Goal: Task Accomplishment & Management: Use online tool/utility

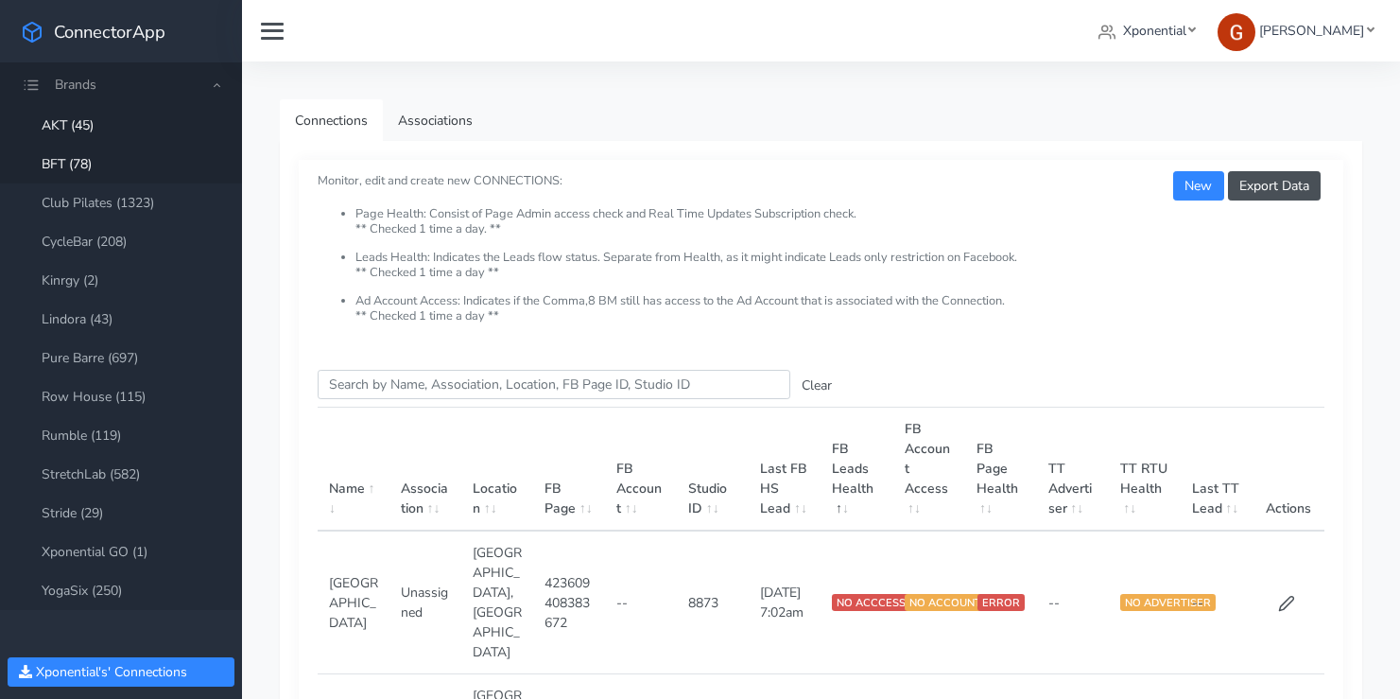
click at [95, 165] on link "BFT (78)" at bounding box center [121, 164] width 242 height 39
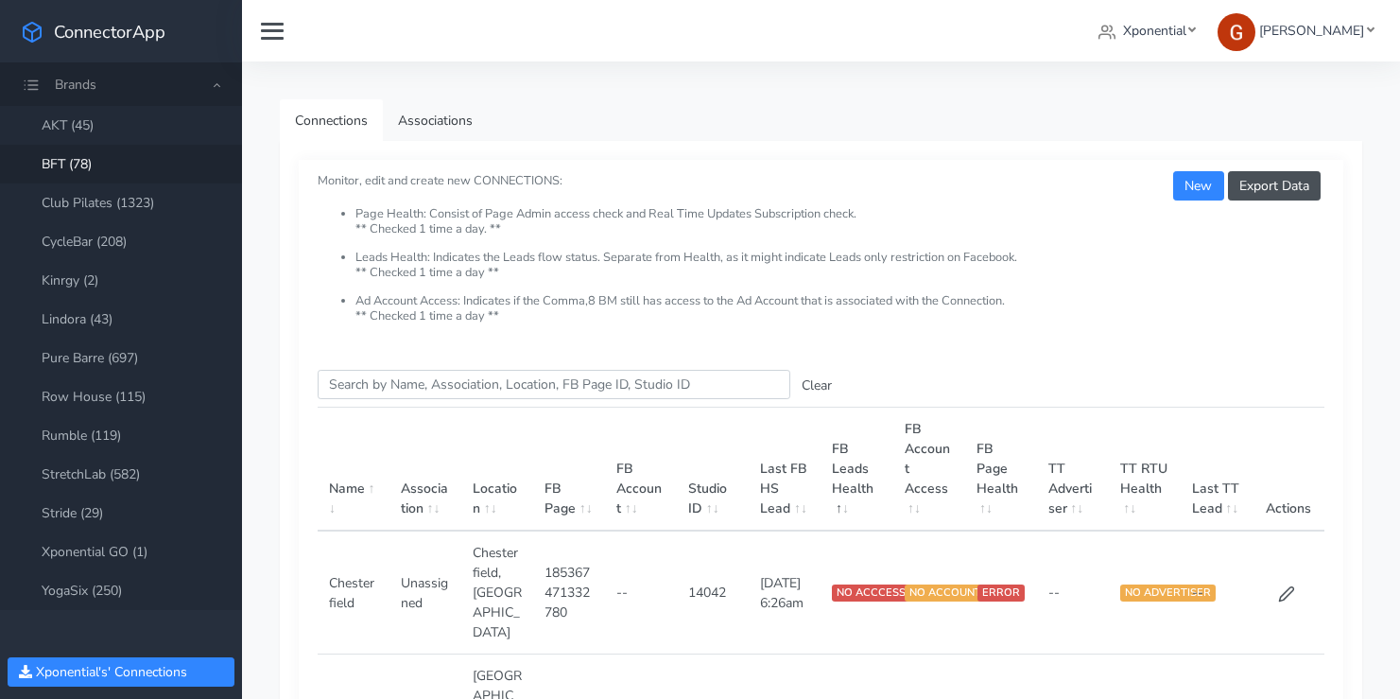
click at [79, 165] on link "BFT (78)" at bounding box center [121, 164] width 242 height 39
click at [399, 390] on input "Search this table" at bounding box center [554, 384] width 473 height 29
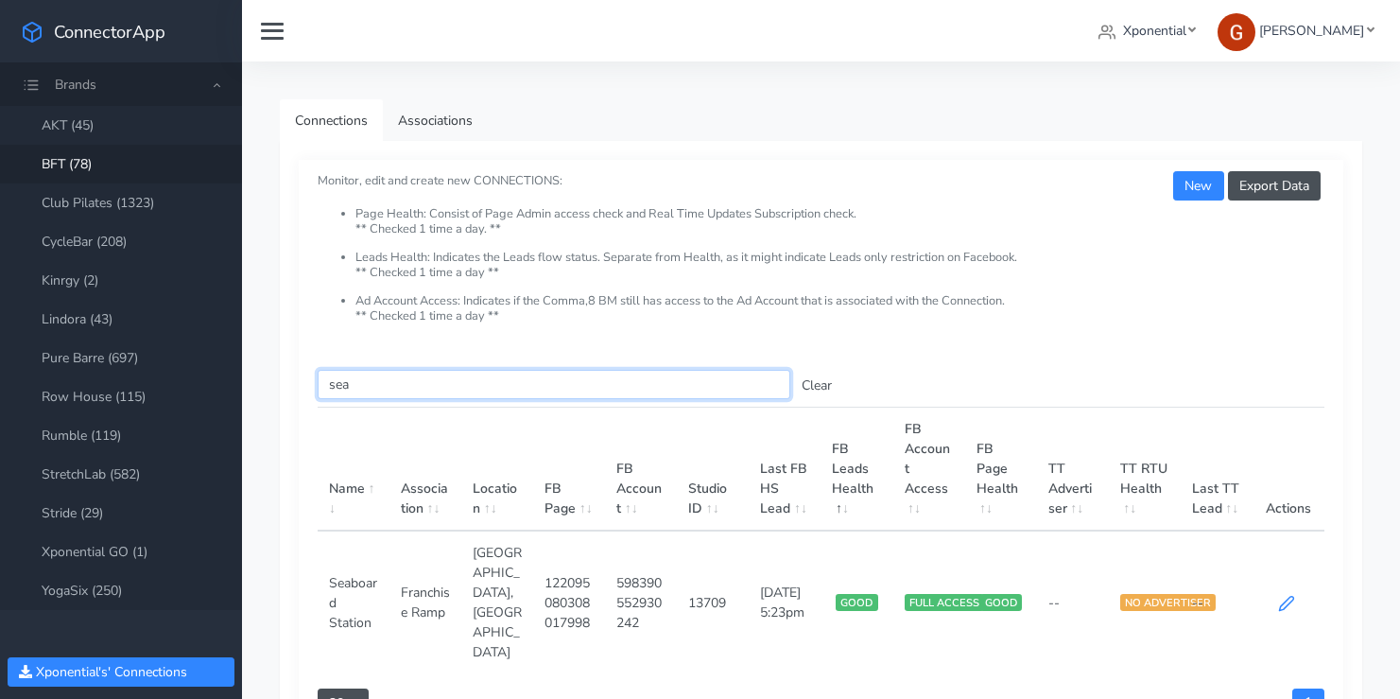
type input "sea"
click at [1281, 595] on icon at bounding box center [1286, 603] width 17 height 17
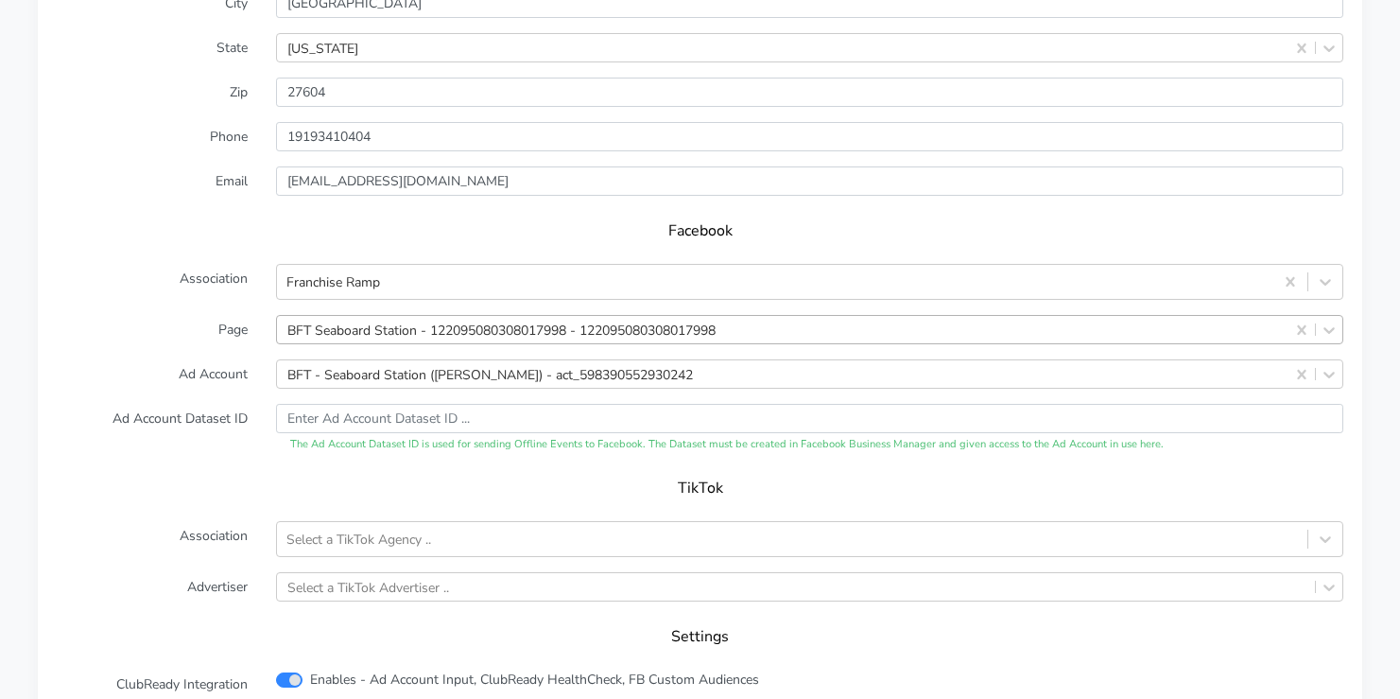
scroll to position [1797, 0]
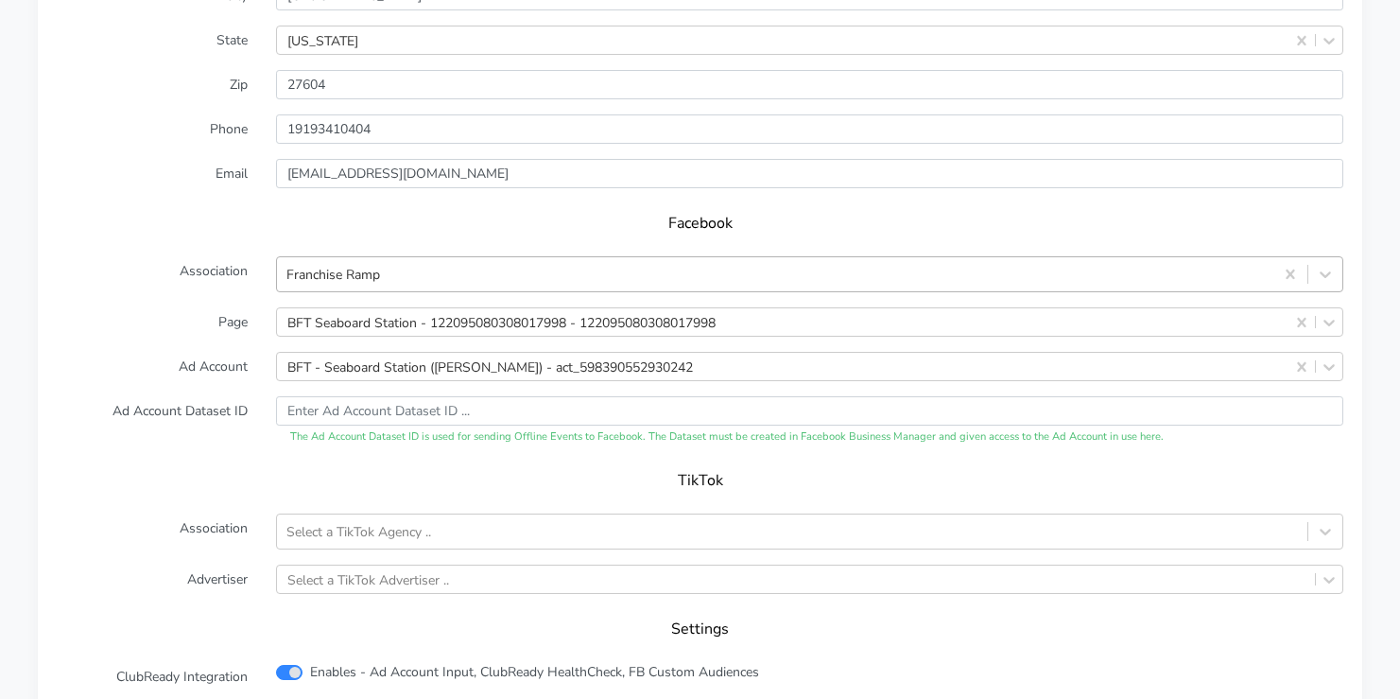
click at [369, 286] on div "Franchise Ramp" at bounding box center [775, 274] width 997 height 31
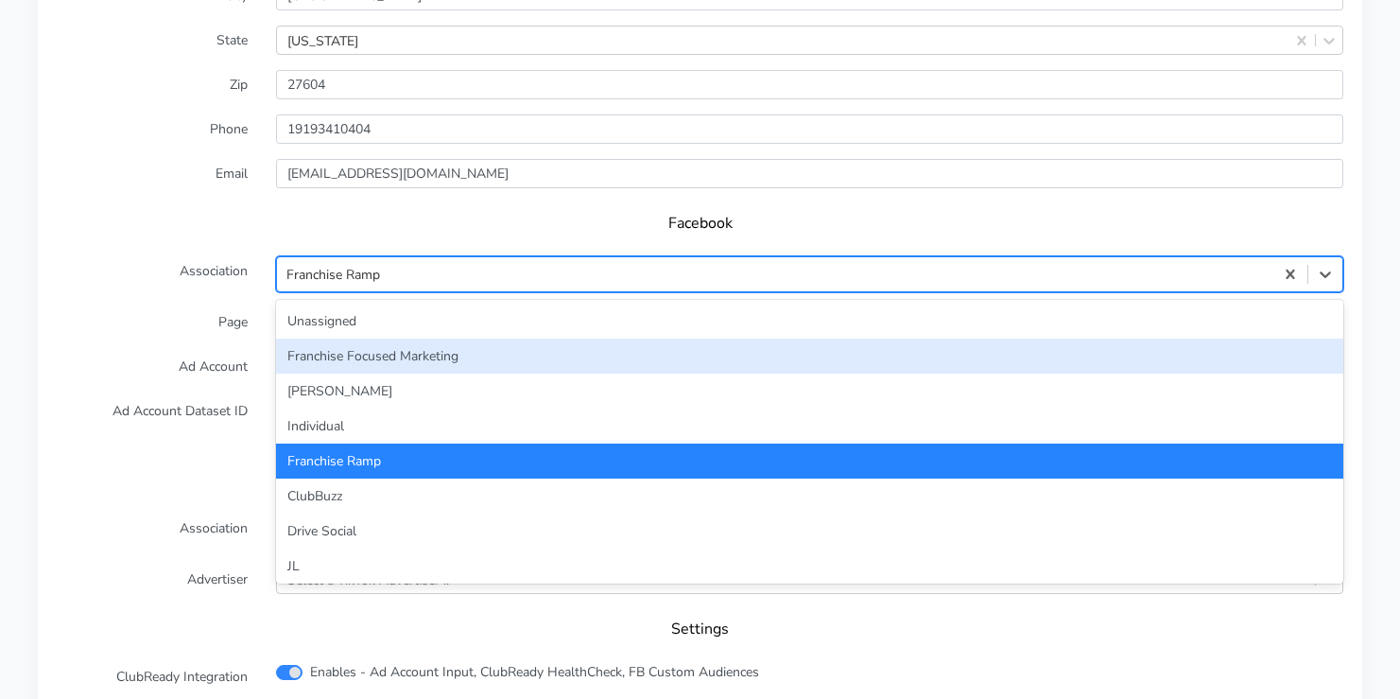
click at [385, 356] on div "Franchise Focused Marketing" at bounding box center [809, 355] width 1067 height 35
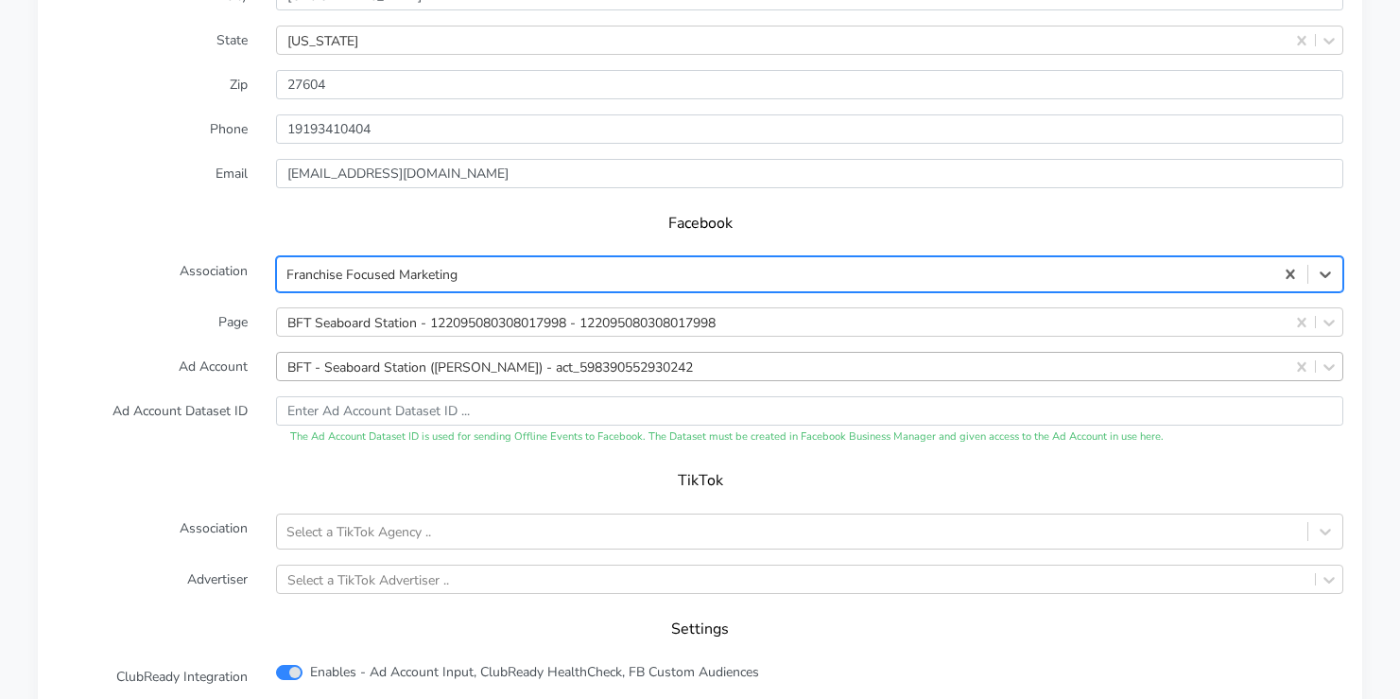
click at [408, 372] on div "BFT - Seaboard Station ([PERSON_NAME]) - act_598390552930242" at bounding box center [490, 366] width 406 height 20
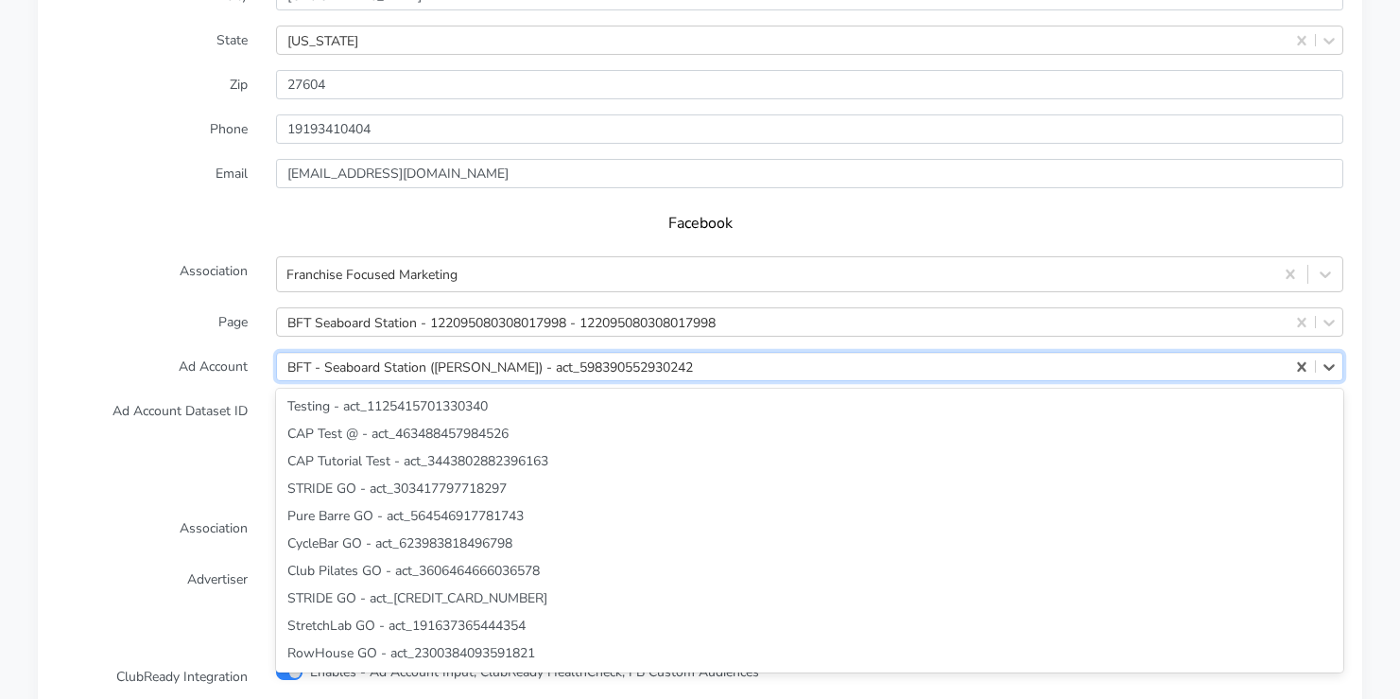
scroll to position [62573, 0]
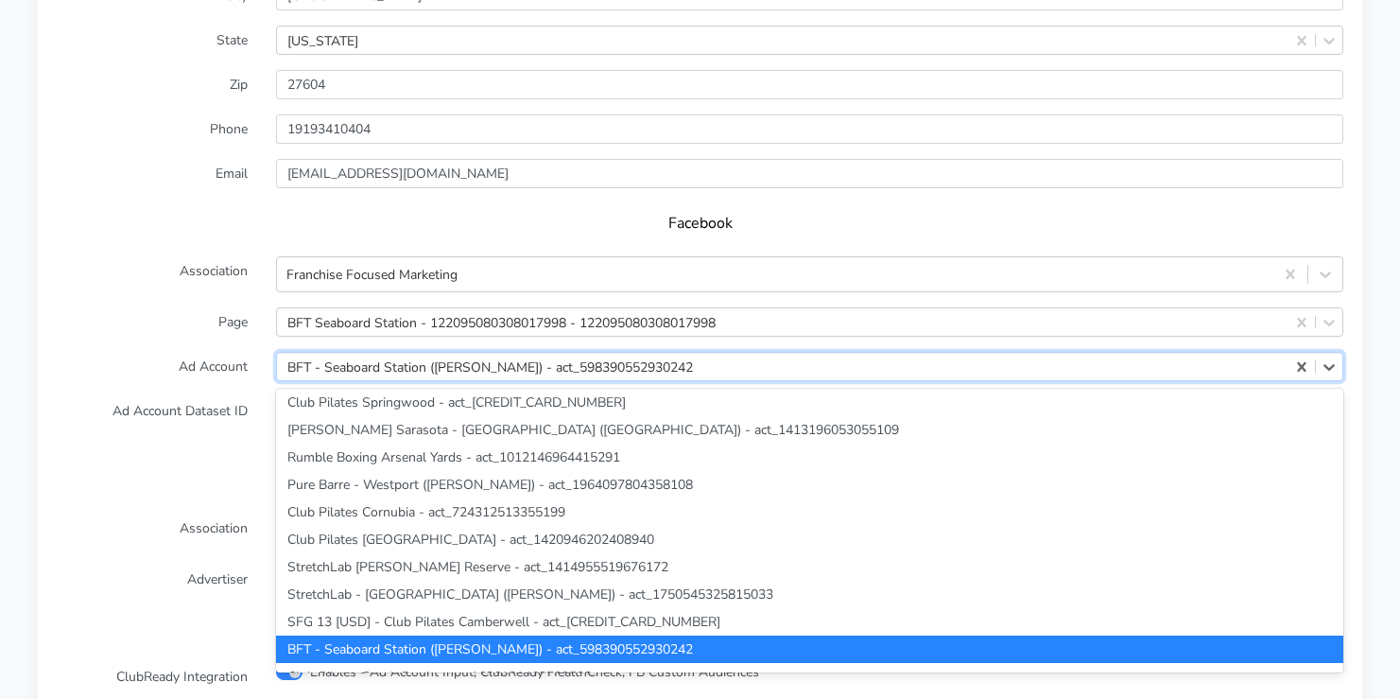
paste input "1497644221237408"
type input "1497644221237408"
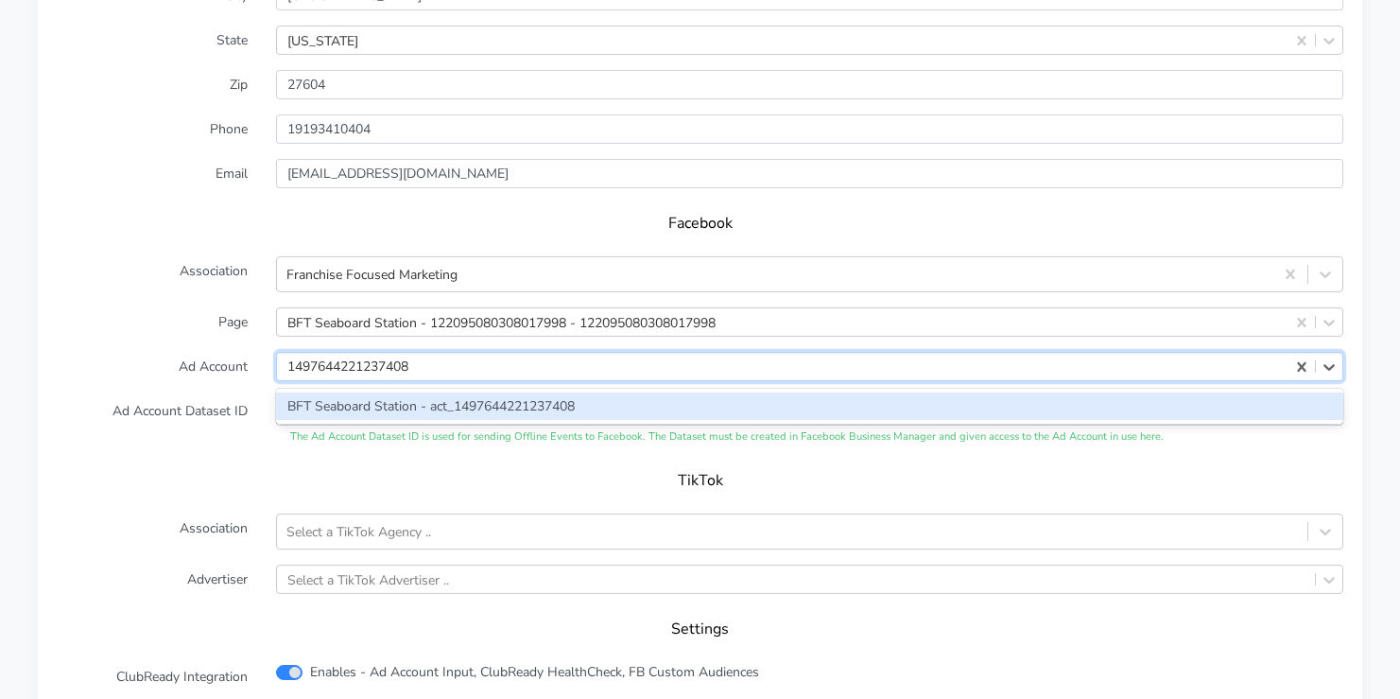
scroll to position [0, 0]
click at [390, 410] on div "BFT Seaboard Station - act_1497644221237408" at bounding box center [809, 405] width 1067 height 27
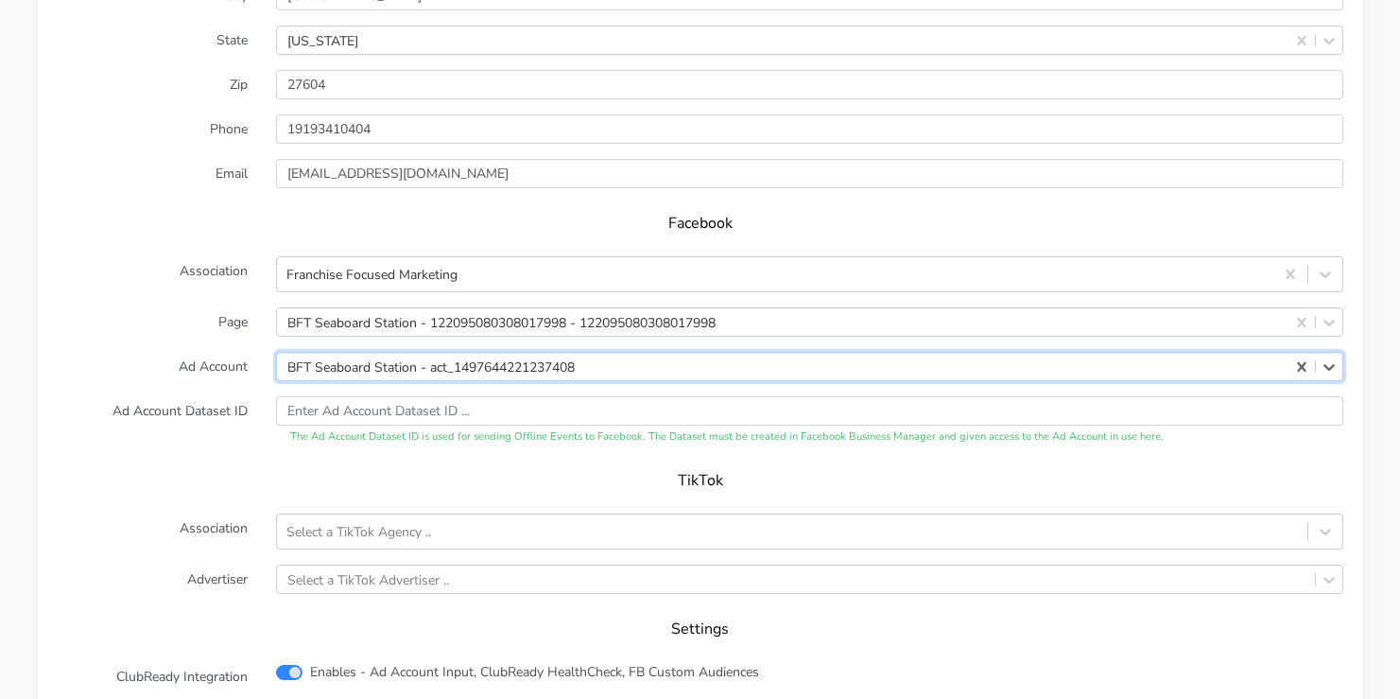
click at [219, 311] on label "Page" at bounding box center [152, 321] width 219 height 29
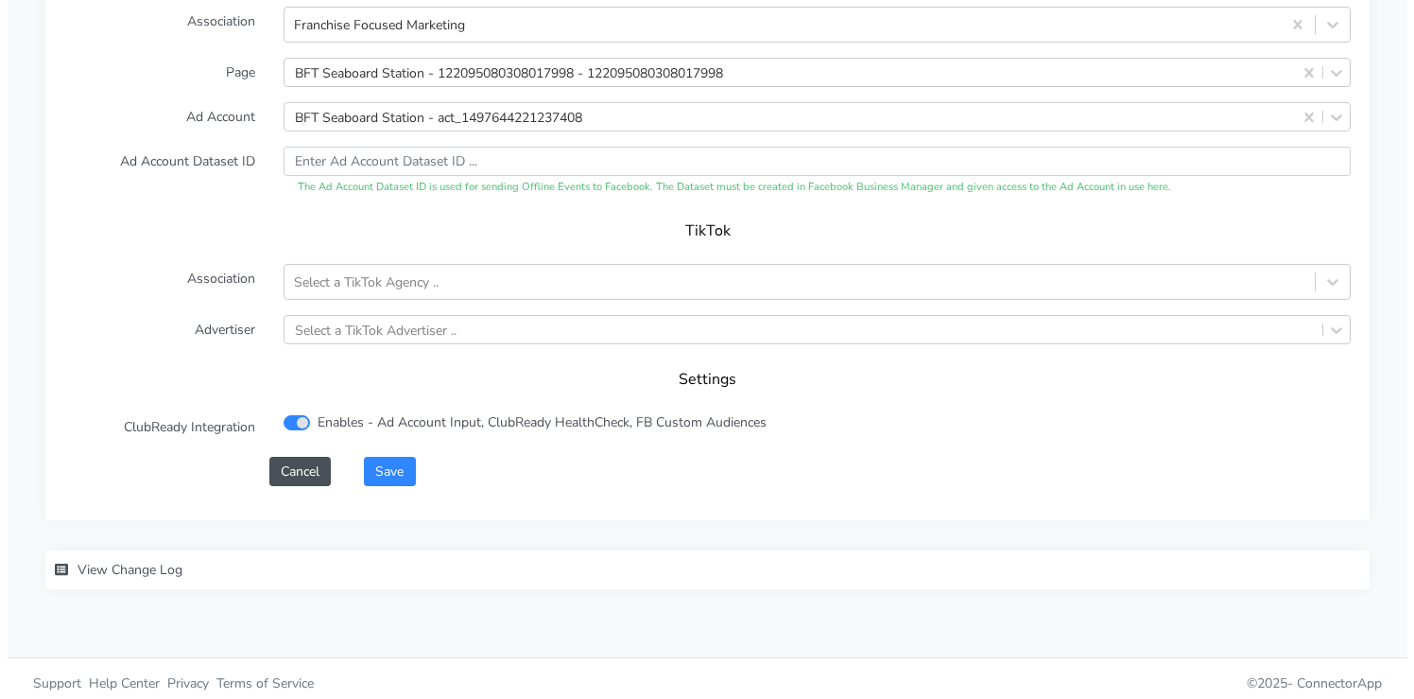
scroll to position [2056, 0]
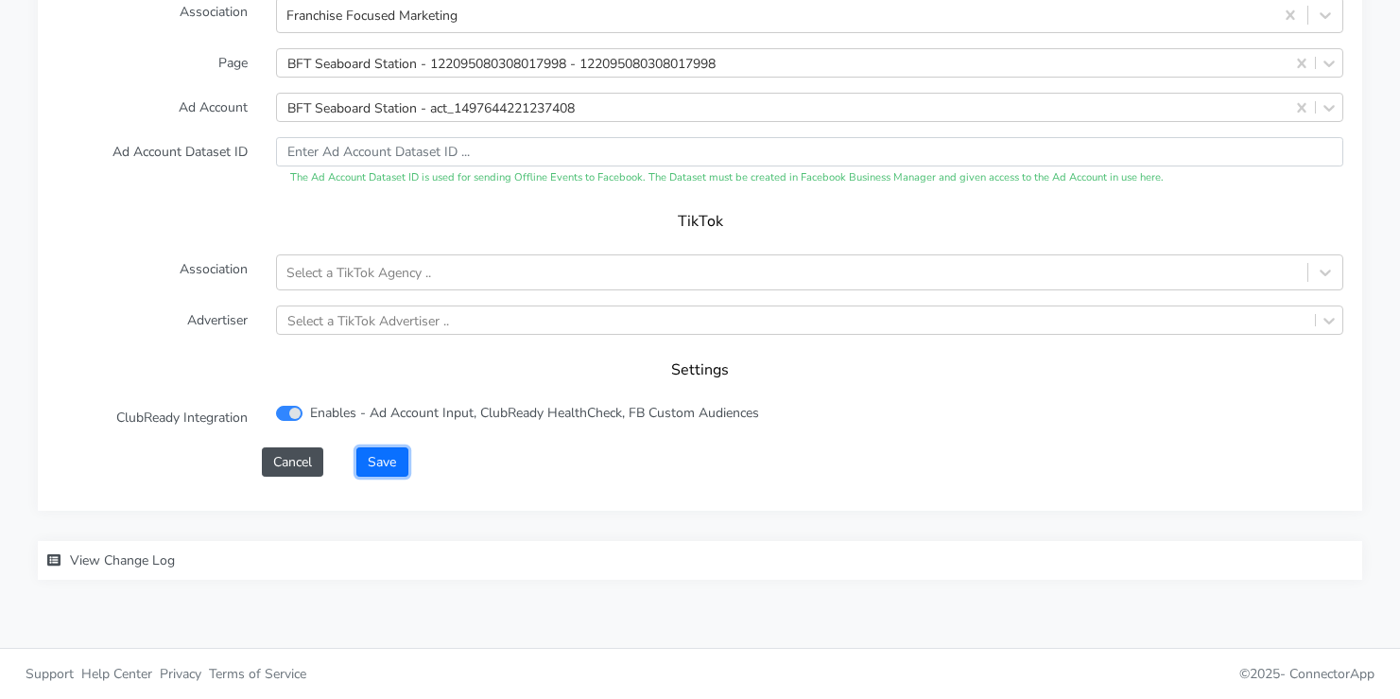
click at [373, 463] on button "Save" at bounding box center [381, 461] width 51 height 29
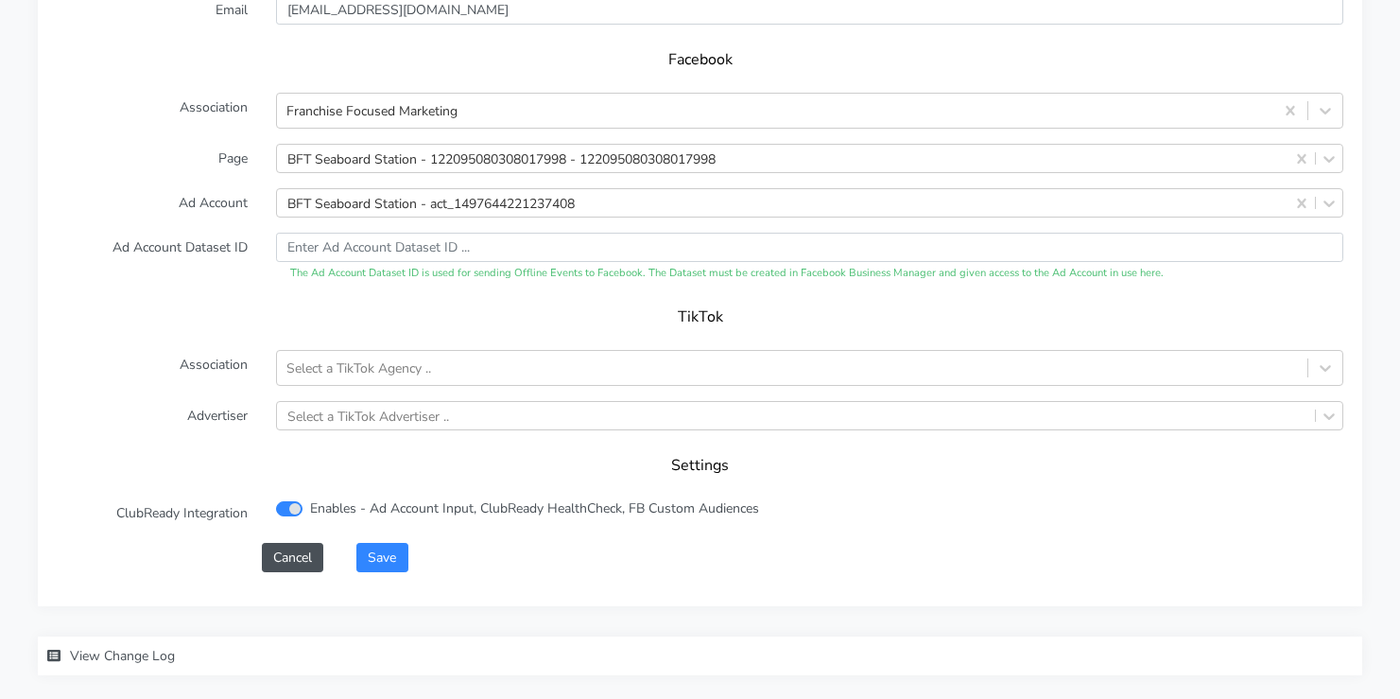
scroll to position [1987, 0]
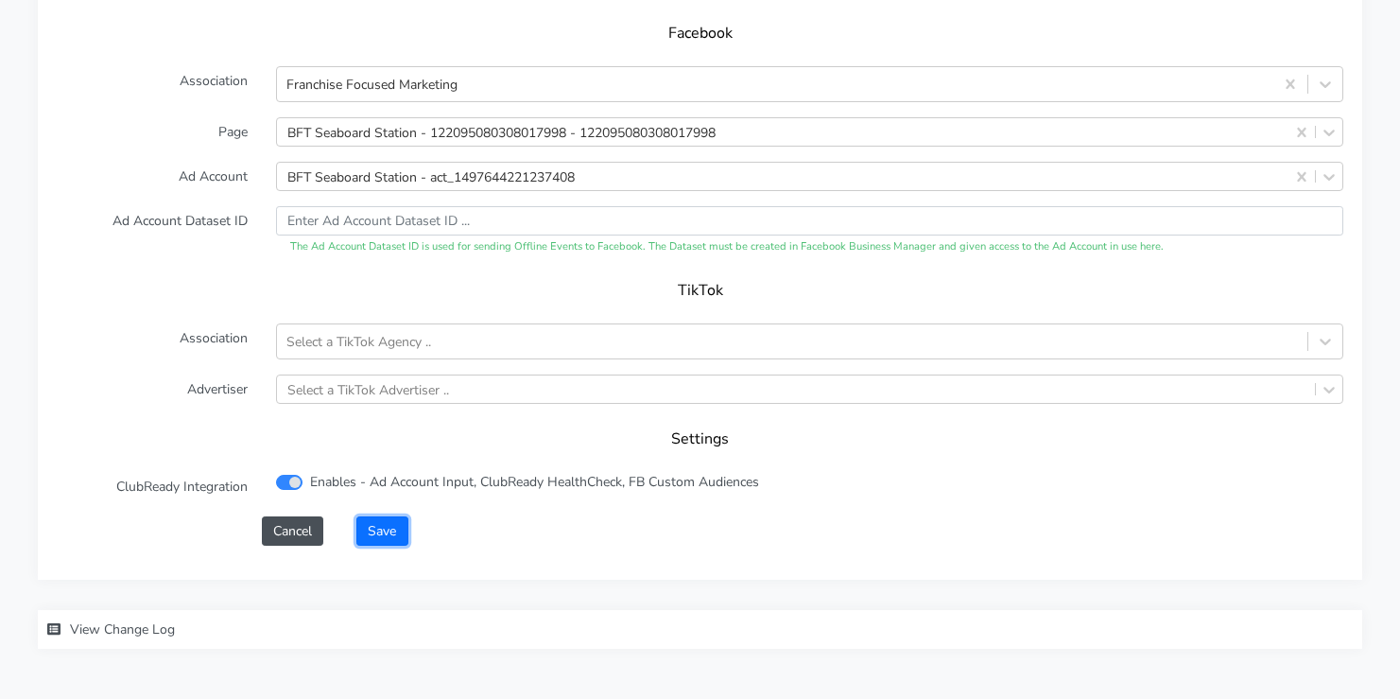
click at [375, 527] on button "Save" at bounding box center [381, 530] width 51 height 29
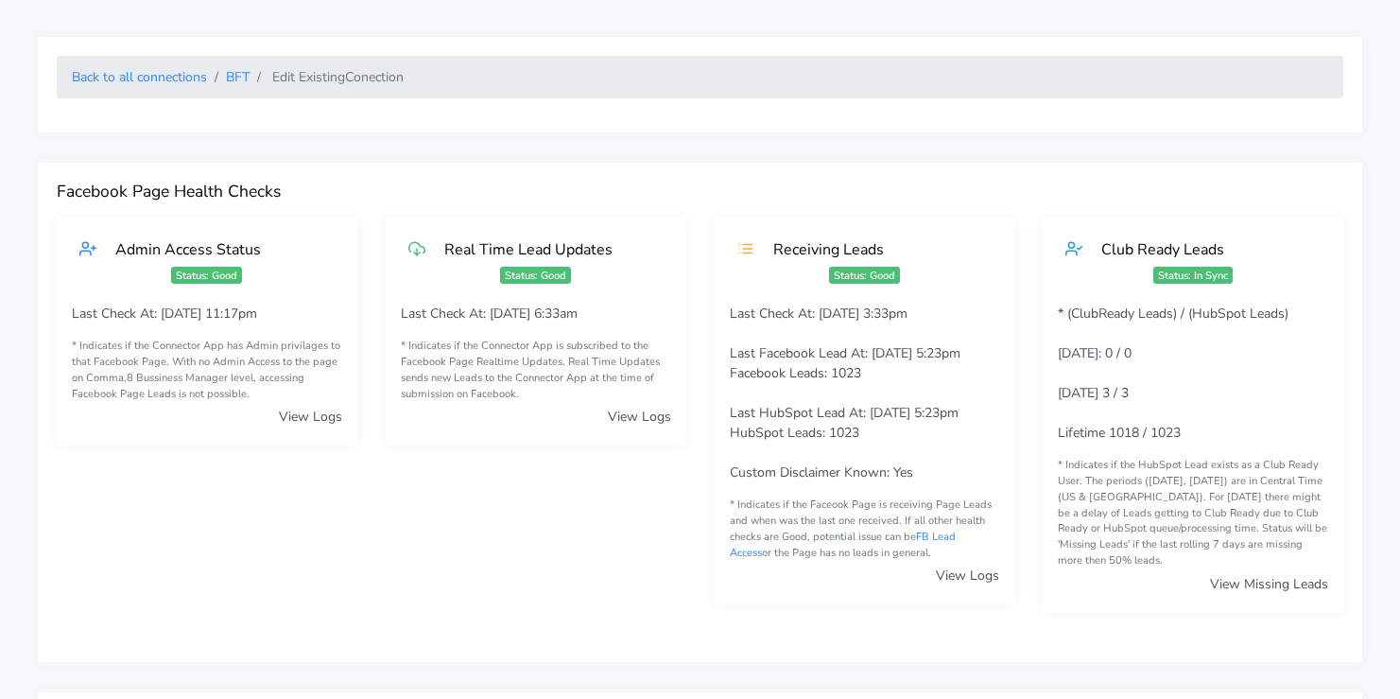
scroll to position [0, 0]
click at [170, 80] on link "Back to all connections" at bounding box center [139, 78] width 135 height 18
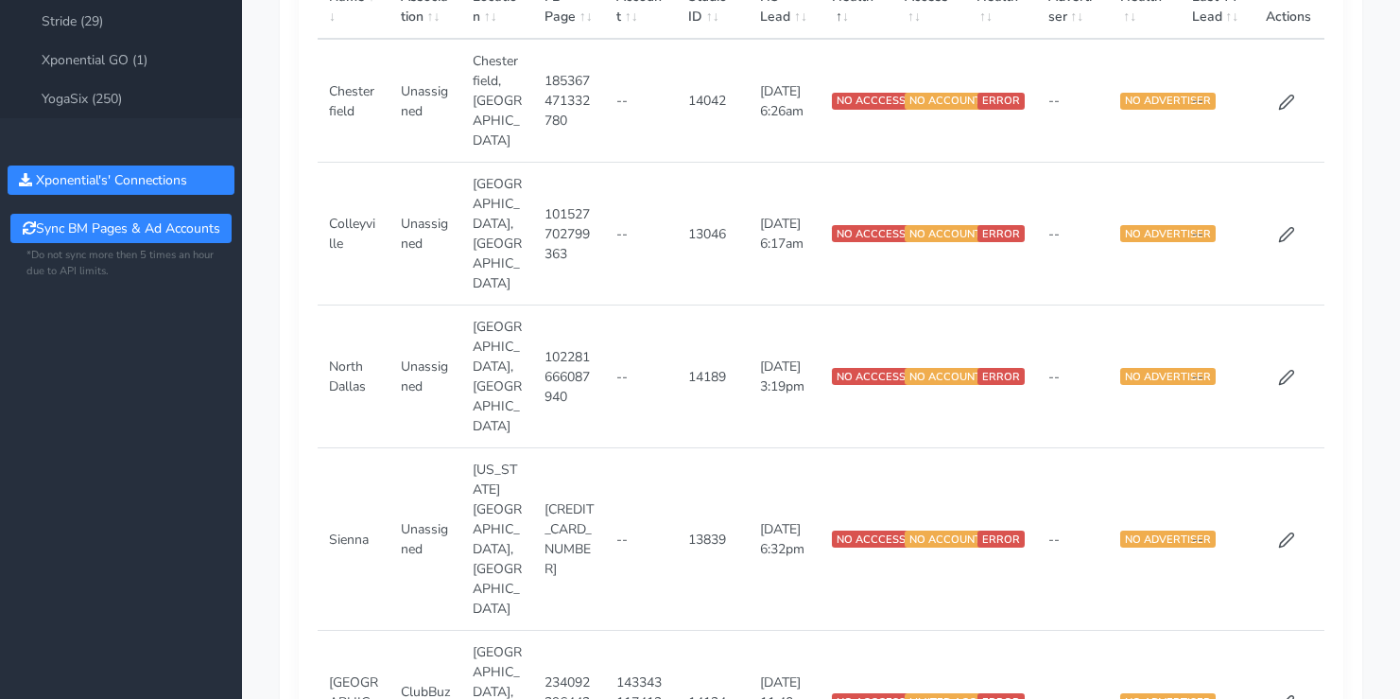
scroll to position [477, 0]
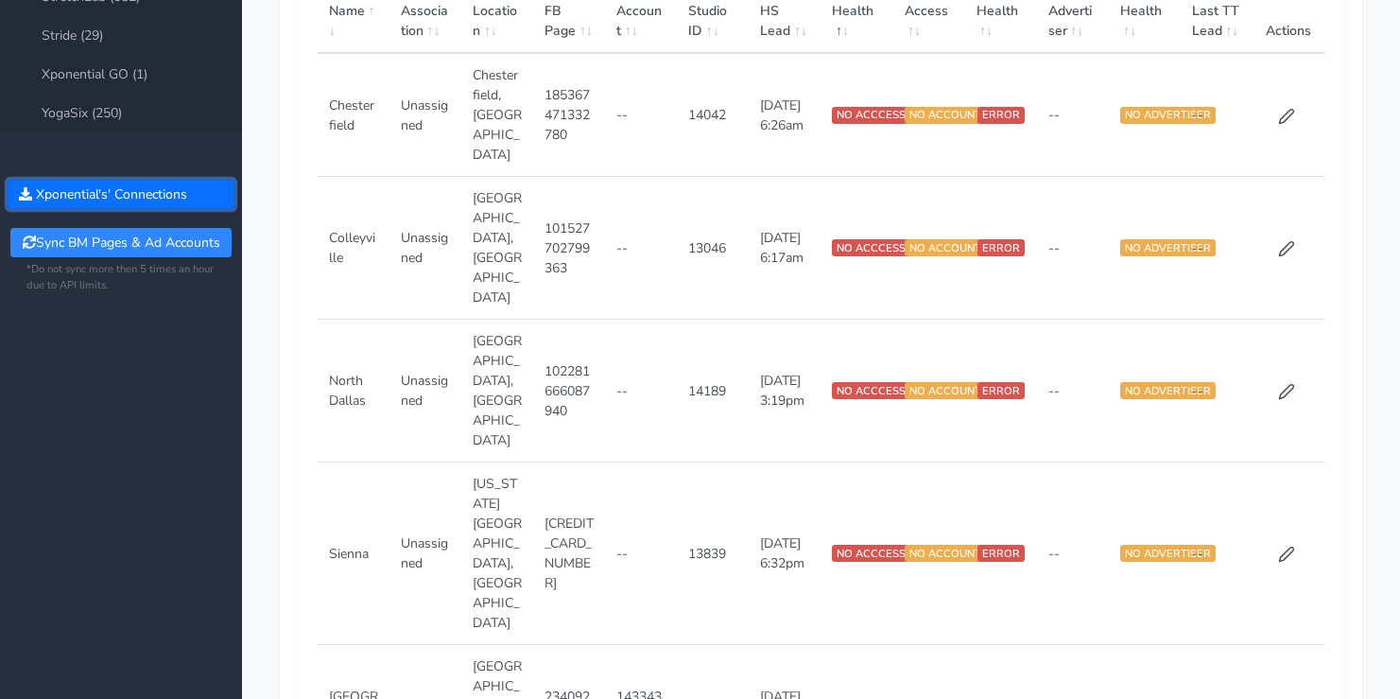
click at [164, 199] on button "Xponential 's' Connections" at bounding box center [121, 194] width 227 height 29
click at [100, 195] on button "Xponential 's' Connections" at bounding box center [121, 194] width 227 height 29
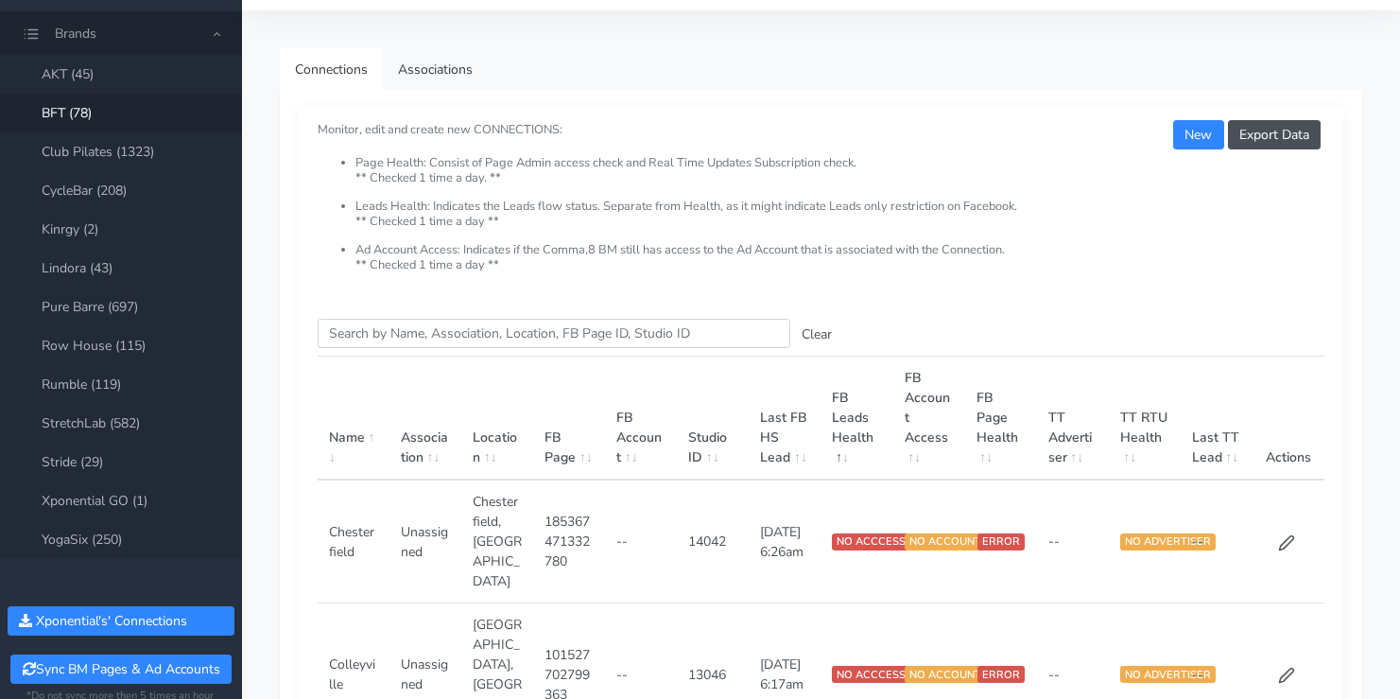
scroll to position [0, 0]
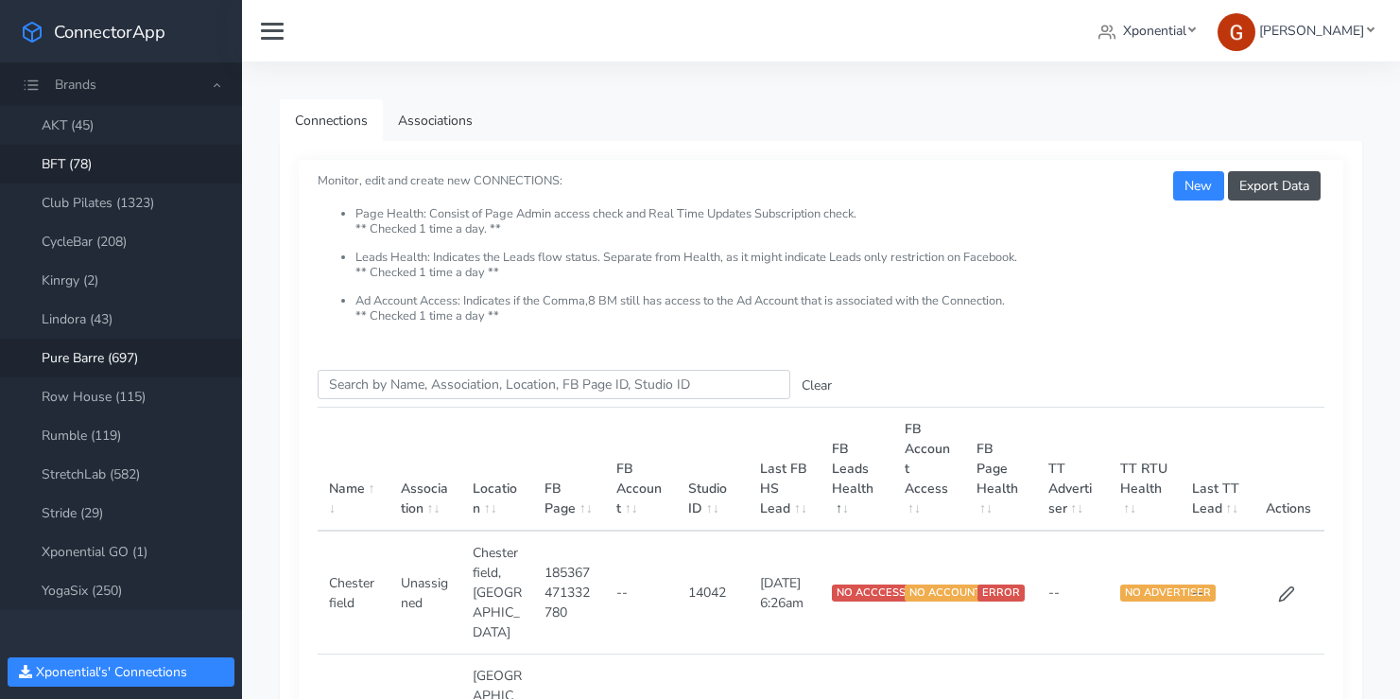
click at [115, 342] on link "Pure Barre (697)" at bounding box center [121, 357] width 242 height 39
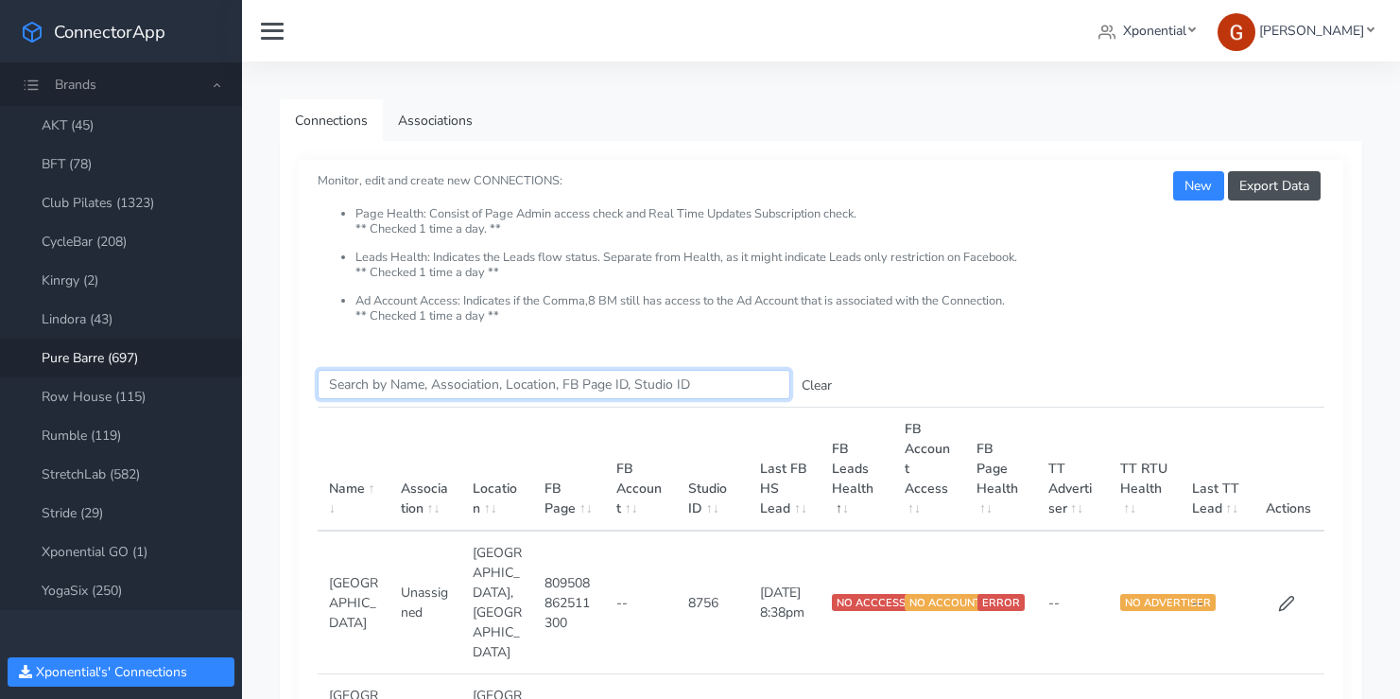
click at [407, 375] on input "Search this table" at bounding box center [554, 384] width 473 height 29
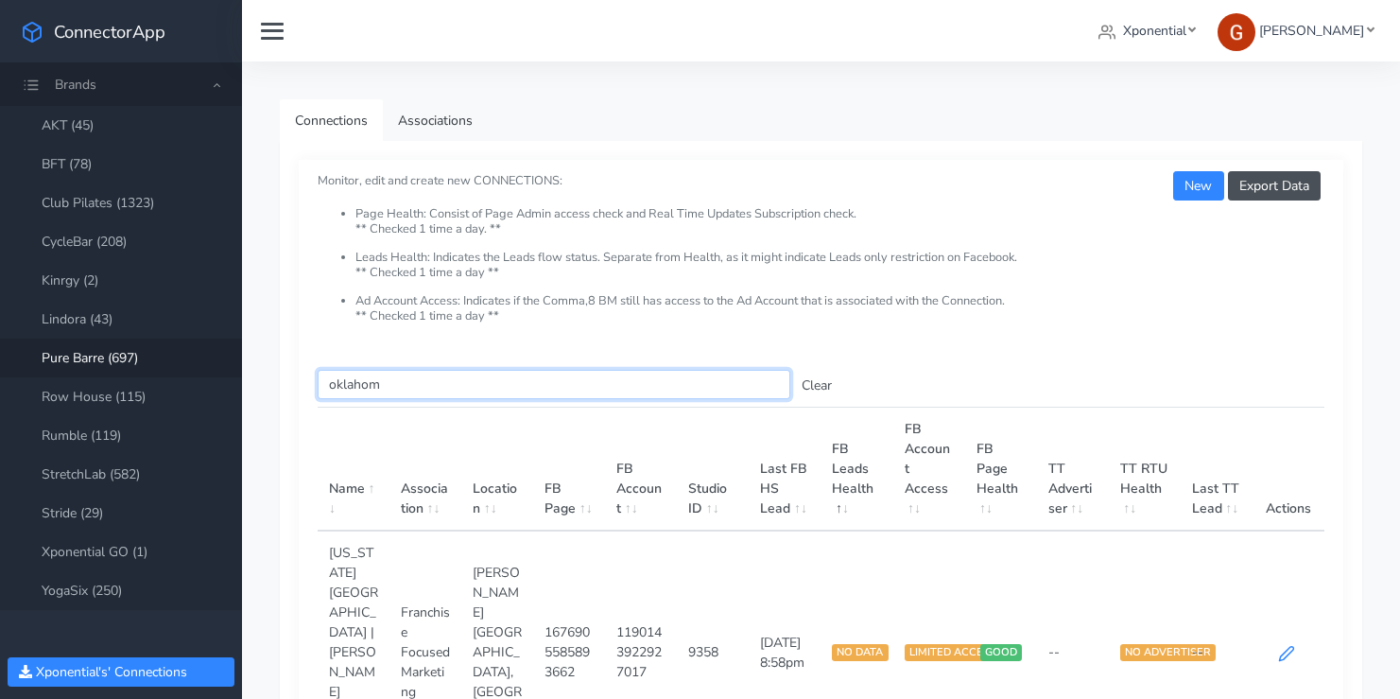
type input "oklahom"
click at [1283, 645] on icon at bounding box center [1286, 653] width 17 height 17
